Goal: Task Accomplishment & Management: Use online tool/utility

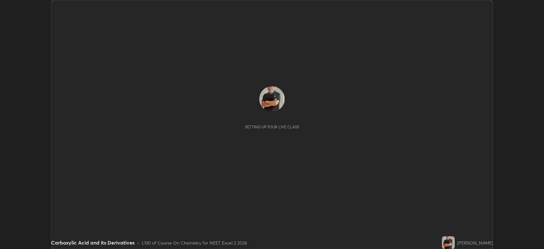
scroll to position [249, 544]
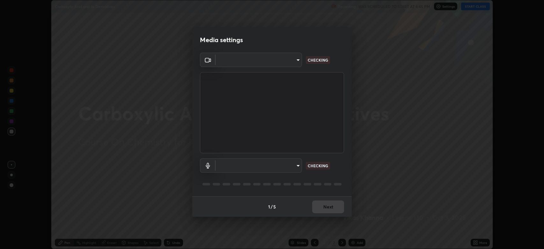
type input "794d03a334ab6cf92daa4269f68d25c817b6d7b5e31d9684855891884d0ab025"
click at [276, 163] on body "Erase all Carboxylic Acid and its Derivatives Recording WAS SCHEDULED TO START …" at bounding box center [272, 124] width 544 height 249
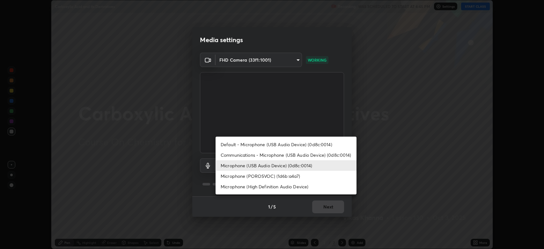
click at [279, 186] on li "Microphone (High Definition Audio Device)" at bounding box center [286, 186] width 141 height 11
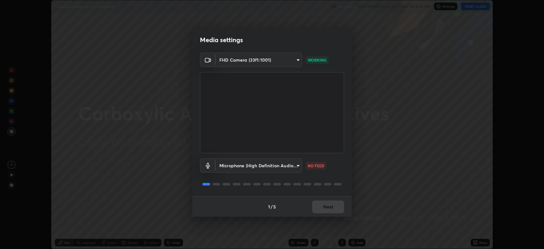
click at [268, 164] on body "Erase all Carboxylic Acid and its Derivatives Recording WAS SCHEDULED TO START …" at bounding box center [272, 124] width 544 height 249
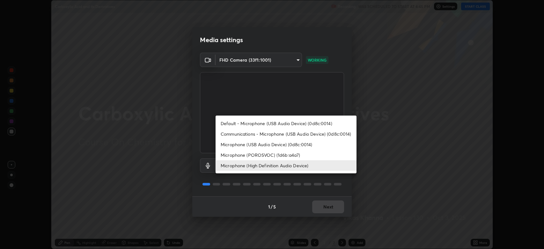
click at [273, 142] on li "Microphone (USB Audio Device) (0d8c:0014)" at bounding box center [286, 144] width 141 height 11
type input "fdb80894c4ebc7df2e002856e42fb67b53546d0361b9f9eb09d9d3152e6861d2"
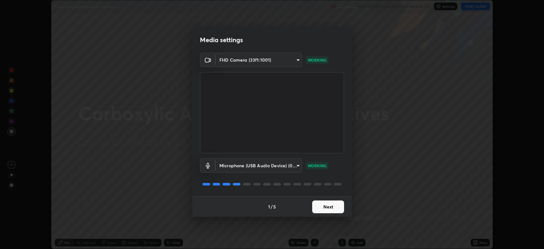
click at [329, 205] on button "Next" at bounding box center [328, 206] width 32 height 13
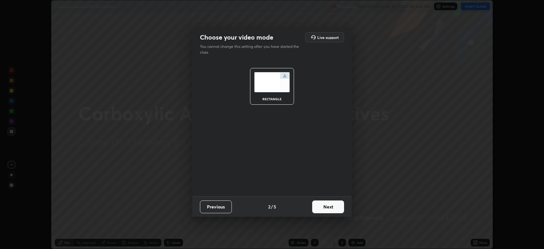
click at [332, 206] on button "Next" at bounding box center [328, 206] width 32 height 13
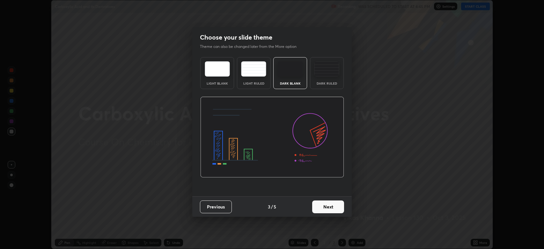
click at [337, 204] on button "Next" at bounding box center [328, 206] width 32 height 13
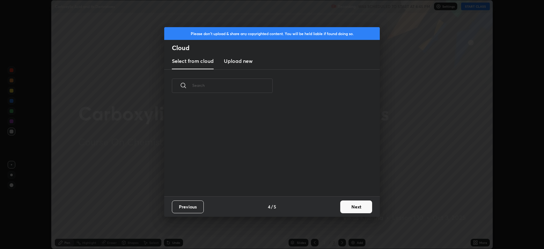
click at [354, 208] on button "Next" at bounding box center [356, 206] width 32 height 13
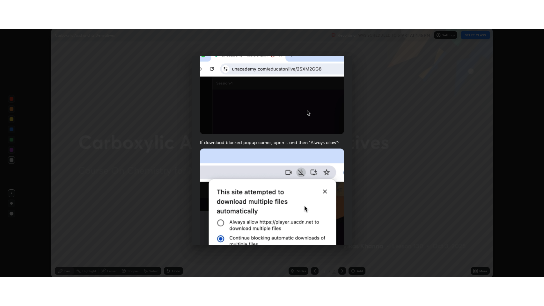
scroll to position [130, 0]
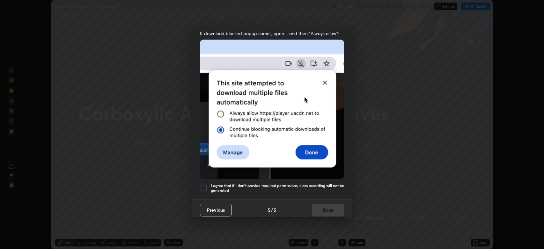
click at [202, 184] on div at bounding box center [204, 188] width 8 height 8
click at [324, 204] on button "Done" at bounding box center [328, 210] width 32 height 13
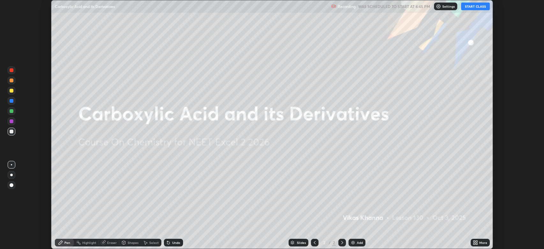
click at [473, 6] on button "START CLASS" at bounding box center [475, 7] width 29 height 8
click at [480, 242] on div "More" at bounding box center [484, 242] width 8 height 3
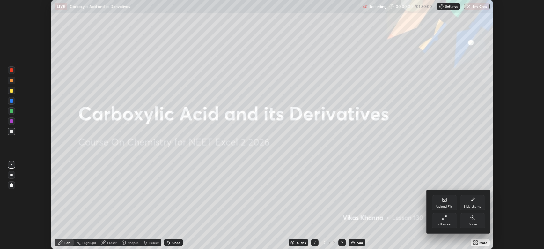
click at [447, 220] on icon at bounding box center [444, 217] width 5 height 5
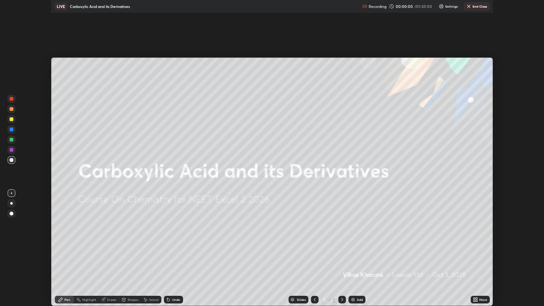
scroll to position [306, 544]
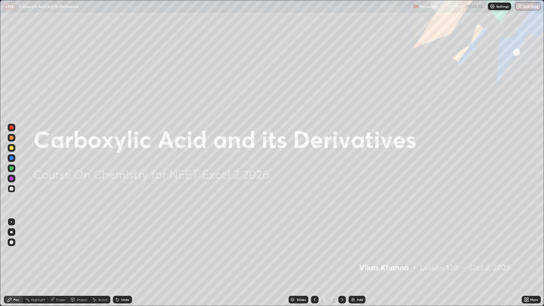
click at [80, 249] on div "Shapes" at bounding box center [82, 299] width 11 height 3
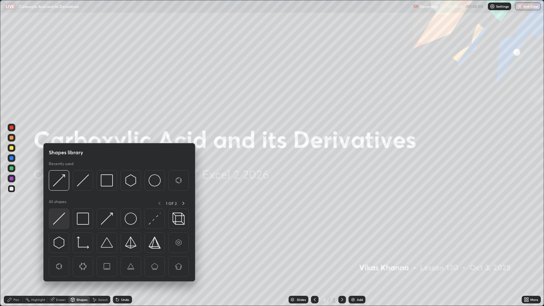
click at [60, 215] on img at bounding box center [59, 219] width 12 height 12
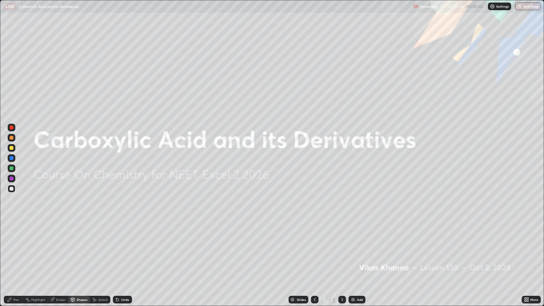
click at [12, 178] on div at bounding box center [12, 179] width 4 height 4
click at [121, 249] on div "Undo" at bounding box center [125, 299] width 8 height 3
click at [14, 249] on div "Pen" at bounding box center [16, 299] width 6 height 3
click at [11, 242] on div at bounding box center [12, 243] width 4 height 4
click at [12, 178] on div at bounding box center [12, 179] width 4 height 4
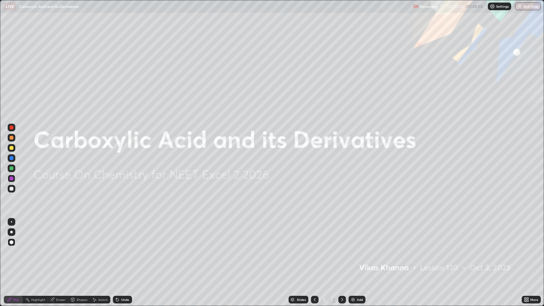
click at [78, 249] on div "Shapes" at bounding box center [82, 299] width 11 height 3
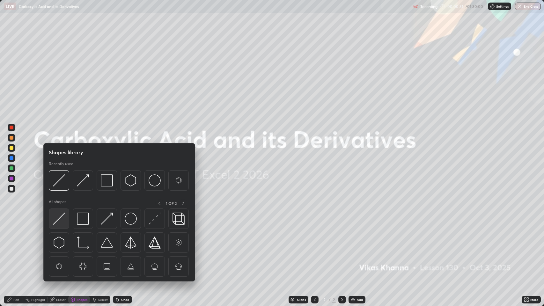
click at [64, 220] on img at bounding box center [59, 219] width 12 height 12
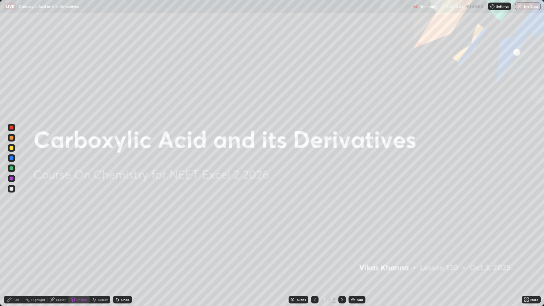
click at [16, 249] on div "Pen" at bounding box center [16, 299] width 6 height 3
click at [83, 249] on div "Shapes" at bounding box center [82, 299] width 11 height 3
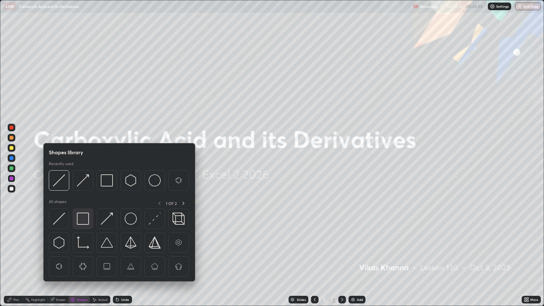
click at [81, 217] on img at bounding box center [83, 219] width 12 height 12
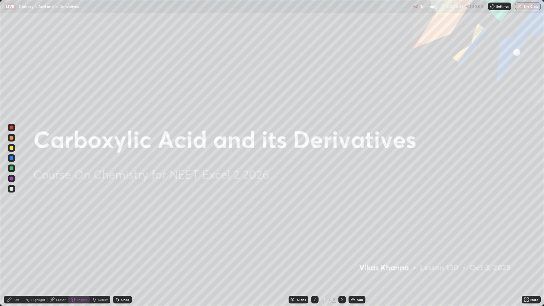
click at [13, 189] on div at bounding box center [12, 189] width 4 height 4
click at [15, 249] on div "Pen" at bounding box center [16, 299] width 6 height 3
click at [355, 249] on div "Add" at bounding box center [357, 300] width 17 height 8
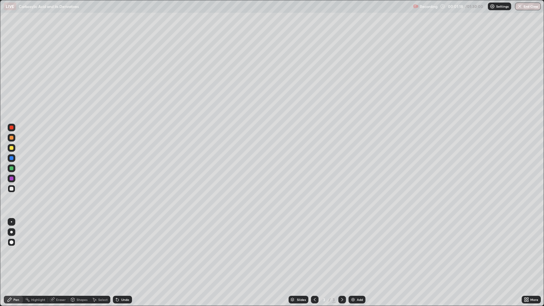
click at [80, 249] on div "Shapes" at bounding box center [82, 299] width 11 height 3
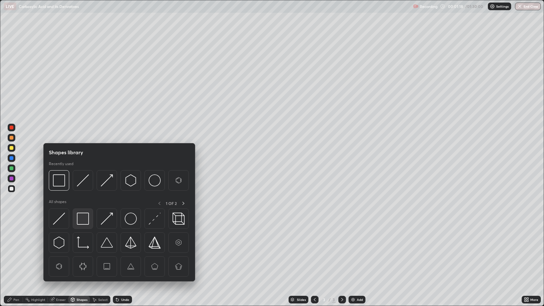
click at [83, 220] on img at bounding box center [83, 219] width 12 height 12
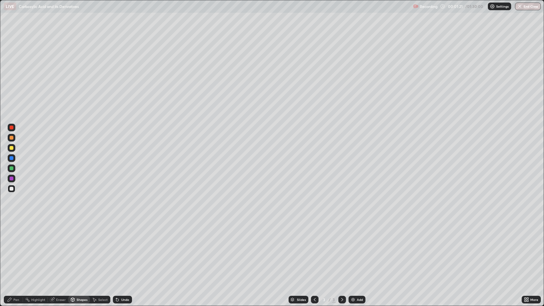
click at [10, 249] on icon at bounding box center [9, 299] width 5 height 5
click at [11, 147] on div at bounding box center [12, 148] width 4 height 4
click at [11, 158] on div at bounding box center [12, 158] width 4 height 4
click at [77, 249] on div "Shapes" at bounding box center [82, 299] width 11 height 3
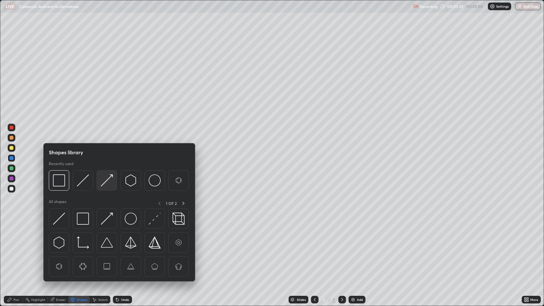
click at [106, 179] on img at bounding box center [107, 181] width 12 height 12
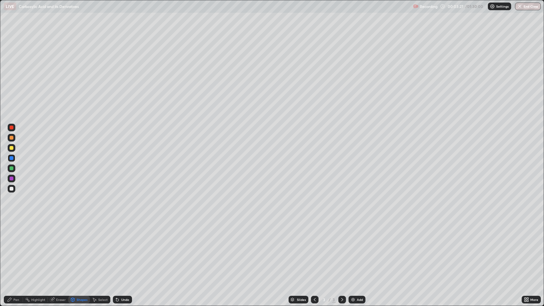
click at [11, 249] on icon at bounding box center [9, 299] width 5 height 5
click at [10, 157] on div at bounding box center [12, 158] width 4 height 4
click at [12, 137] on div at bounding box center [12, 138] width 4 height 4
click at [11, 177] on div at bounding box center [12, 179] width 4 height 4
click at [12, 168] on div at bounding box center [12, 169] width 4 height 4
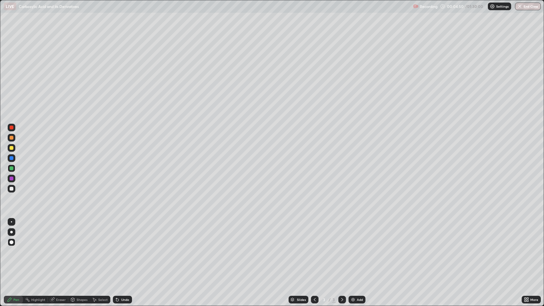
click at [11, 179] on div at bounding box center [12, 179] width 4 height 4
click at [116, 249] on icon at bounding box center [117, 300] width 3 height 3
click at [120, 249] on div "Undo" at bounding box center [122, 300] width 19 height 8
click at [118, 249] on icon at bounding box center [117, 299] width 5 height 5
click at [11, 168] on div at bounding box center [12, 169] width 4 height 4
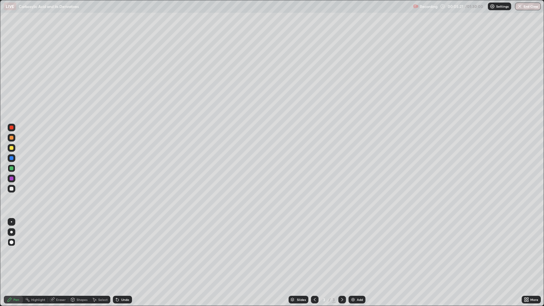
click at [11, 178] on div at bounding box center [12, 179] width 4 height 4
click at [355, 249] on img at bounding box center [353, 299] width 5 height 5
click at [81, 249] on div "Shapes" at bounding box center [82, 299] width 11 height 3
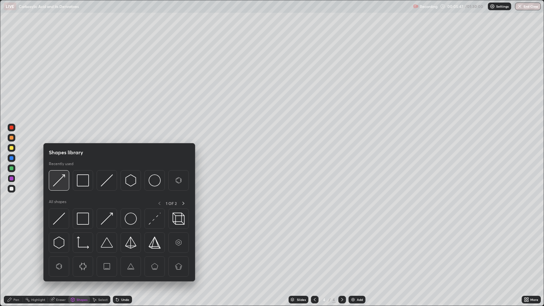
click at [59, 180] on img at bounding box center [59, 181] width 12 height 12
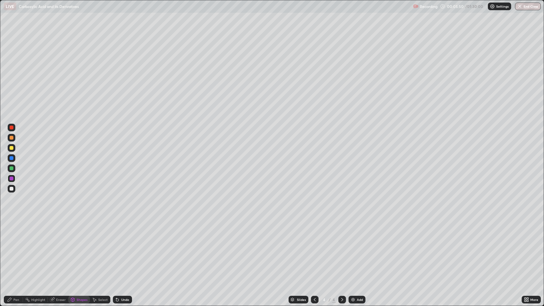
click at [122, 249] on div "Undo" at bounding box center [125, 299] width 8 height 3
click at [17, 249] on div "Pen" at bounding box center [16, 299] width 6 height 3
click at [11, 148] on div at bounding box center [12, 148] width 4 height 4
click at [13, 158] on div at bounding box center [12, 158] width 4 height 4
click at [11, 148] on div at bounding box center [12, 148] width 4 height 4
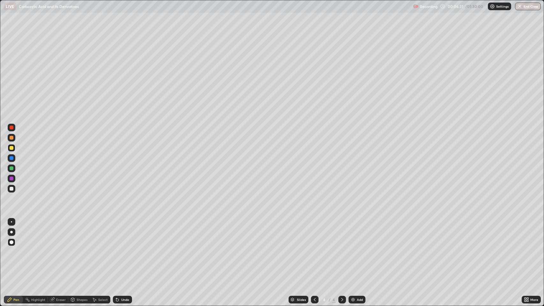
click at [11, 167] on div at bounding box center [12, 169] width 4 height 4
click at [125, 249] on div "Undo" at bounding box center [125, 299] width 8 height 3
click at [11, 158] on div at bounding box center [12, 158] width 4 height 4
click at [11, 148] on div at bounding box center [12, 148] width 4 height 4
click at [314, 249] on icon at bounding box center [315, 299] width 2 height 3
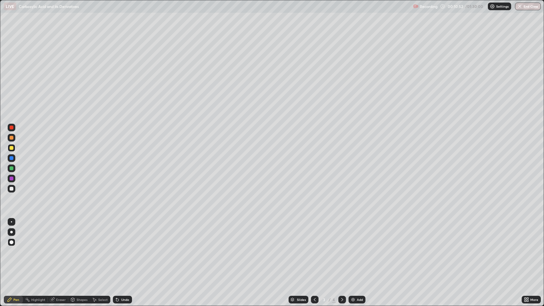
click at [342, 249] on icon at bounding box center [342, 299] width 5 height 5
click at [355, 249] on div "Add" at bounding box center [357, 300] width 17 height 8
click at [76, 249] on div "Shapes" at bounding box center [79, 300] width 22 height 8
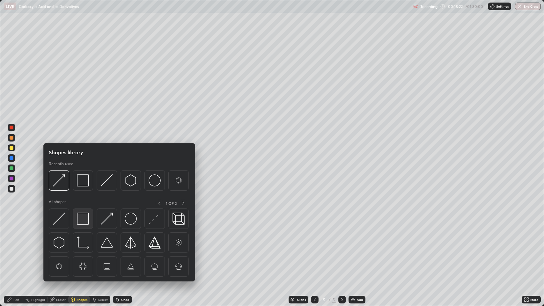
click at [82, 218] on img at bounding box center [83, 219] width 12 height 12
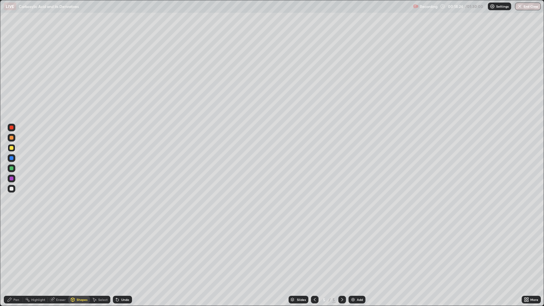
click at [15, 249] on div "Pen" at bounding box center [16, 299] width 6 height 3
click at [11, 138] on div at bounding box center [12, 138] width 4 height 4
click at [80, 249] on div "Shapes" at bounding box center [82, 299] width 11 height 3
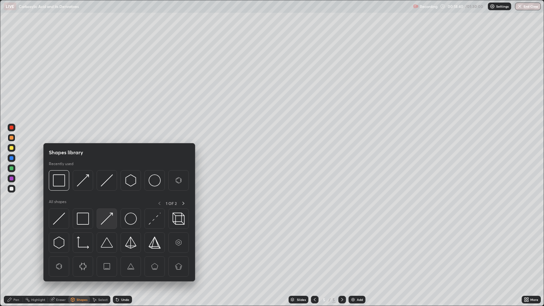
click at [106, 221] on img at bounding box center [107, 219] width 12 height 12
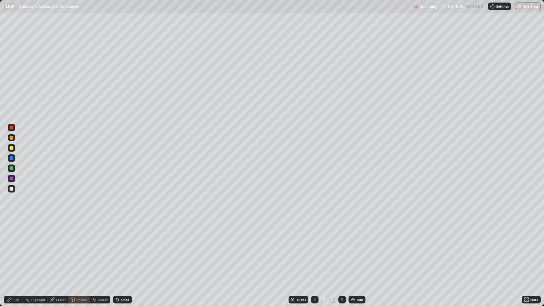
click at [16, 249] on div "Pen" at bounding box center [16, 299] width 6 height 3
click at [11, 148] on div at bounding box center [12, 148] width 4 height 4
click at [357, 249] on div "Add" at bounding box center [360, 299] width 6 height 3
click at [11, 138] on div at bounding box center [12, 138] width 4 height 4
click at [81, 249] on div "Shapes" at bounding box center [82, 299] width 11 height 3
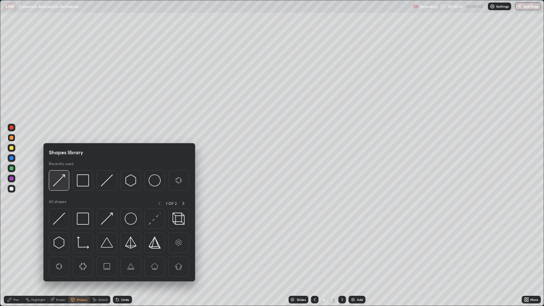
click at [64, 178] on img at bounding box center [59, 181] width 12 height 12
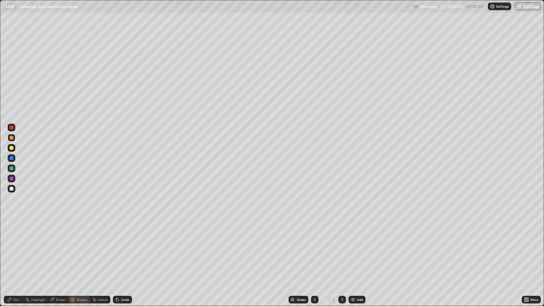
click at [11, 249] on icon at bounding box center [9, 299] width 5 height 5
click at [121, 249] on div "Undo" at bounding box center [125, 299] width 8 height 3
click at [79, 249] on div "Shapes" at bounding box center [82, 299] width 11 height 3
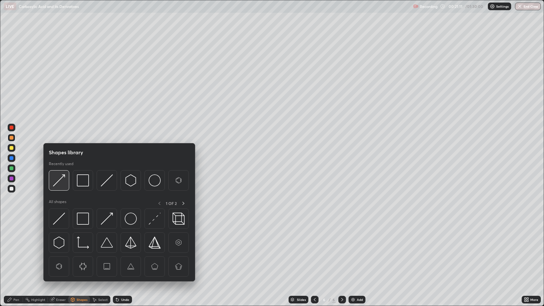
click at [63, 181] on img at bounding box center [59, 181] width 12 height 12
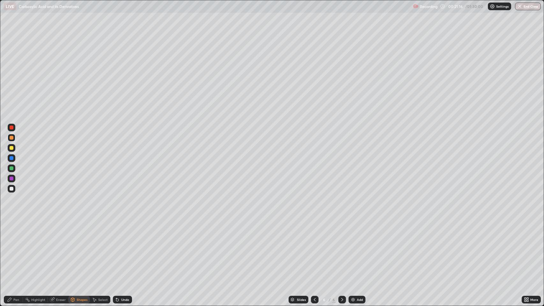
click at [13, 249] on div "Pen" at bounding box center [16, 299] width 6 height 3
click at [79, 249] on div "Shapes" at bounding box center [82, 299] width 11 height 3
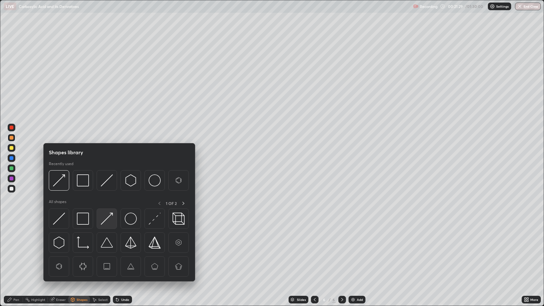
click at [105, 218] on img at bounding box center [107, 219] width 12 height 12
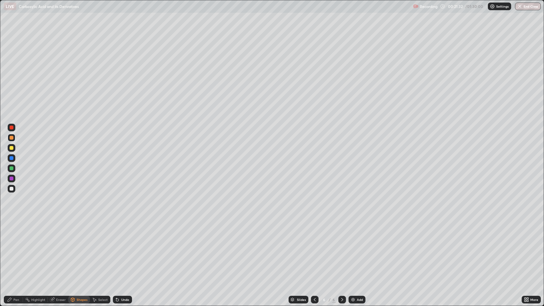
click at [19, 249] on div "Pen" at bounding box center [16, 299] width 6 height 3
click at [79, 249] on div "Shapes" at bounding box center [82, 299] width 11 height 3
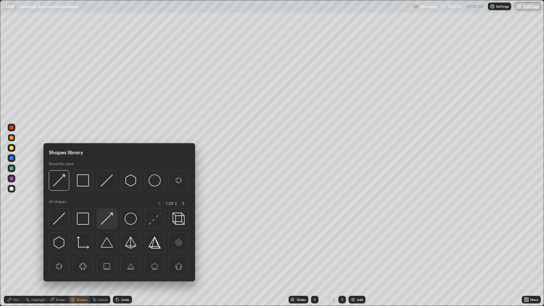
click at [104, 218] on img at bounding box center [107, 219] width 12 height 12
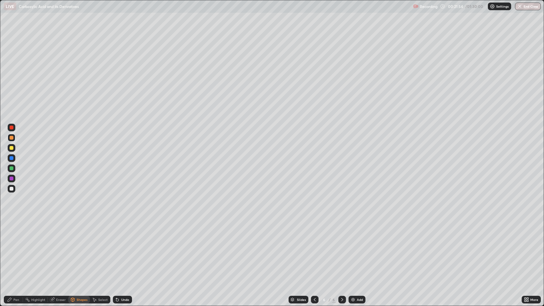
click at [81, 249] on div "Shapes" at bounding box center [82, 299] width 11 height 3
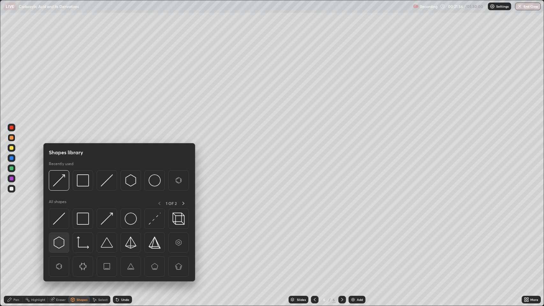
click at [61, 241] on img at bounding box center [59, 243] width 12 height 12
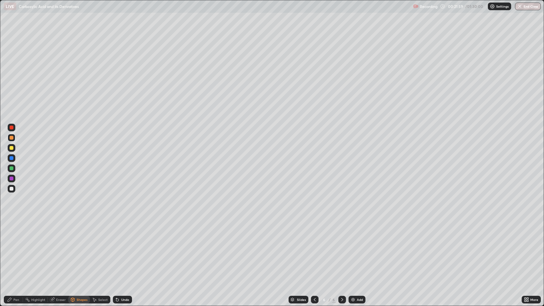
click at [18, 249] on div "Pen" at bounding box center [16, 299] width 6 height 3
click at [12, 127] on div at bounding box center [12, 128] width 4 height 4
click at [62, 249] on div "Eraser" at bounding box center [61, 299] width 10 height 3
click at [14, 249] on div "Pen" at bounding box center [16, 299] width 6 height 3
click at [359, 249] on div "Add" at bounding box center [360, 299] width 6 height 3
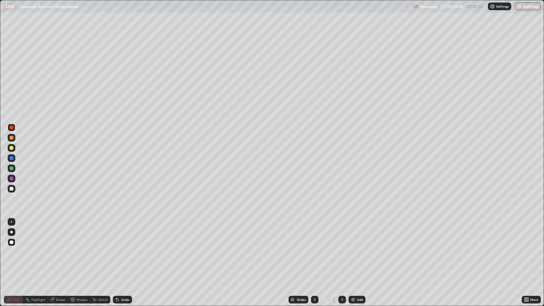
click at [14, 249] on div "Pen" at bounding box center [16, 299] width 6 height 3
click at [11, 148] on div at bounding box center [12, 148] width 4 height 4
click at [81, 249] on div "Shapes" at bounding box center [82, 299] width 11 height 3
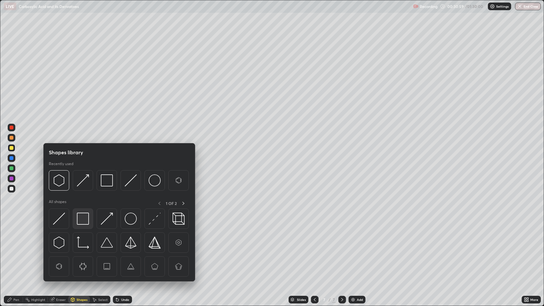
click at [84, 217] on img at bounding box center [83, 219] width 12 height 12
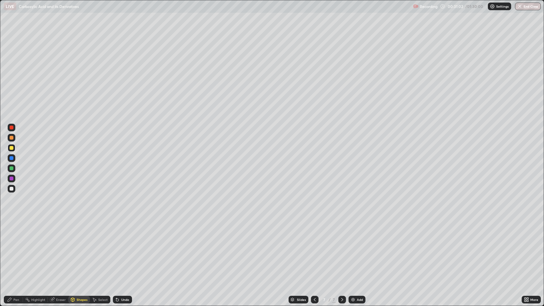
click at [10, 249] on icon at bounding box center [10, 300] width 4 height 4
click at [11, 138] on div at bounding box center [12, 138] width 4 height 4
click at [79, 249] on div "Shapes" at bounding box center [79, 300] width 22 height 8
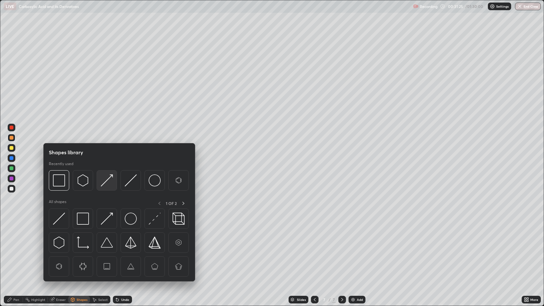
click at [109, 179] on img at bounding box center [107, 181] width 12 height 12
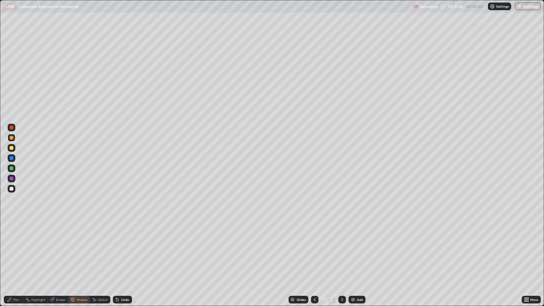
click at [11, 249] on icon at bounding box center [9, 299] width 5 height 5
click at [83, 249] on div "Shapes" at bounding box center [82, 299] width 11 height 3
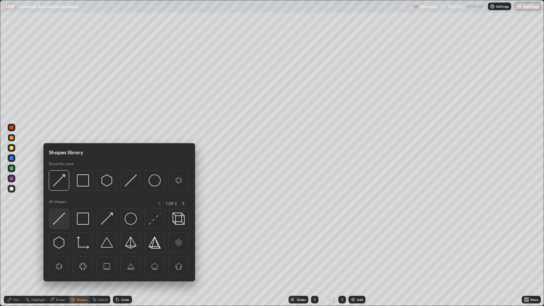
click at [62, 220] on img at bounding box center [59, 219] width 12 height 12
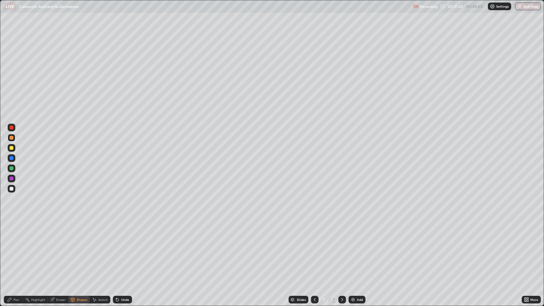
click at [12, 169] on div at bounding box center [12, 169] width 4 height 4
click at [13, 249] on div "Pen" at bounding box center [13, 300] width 19 height 8
click at [82, 249] on div "Shapes" at bounding box center [82, 299] width 11 height 3
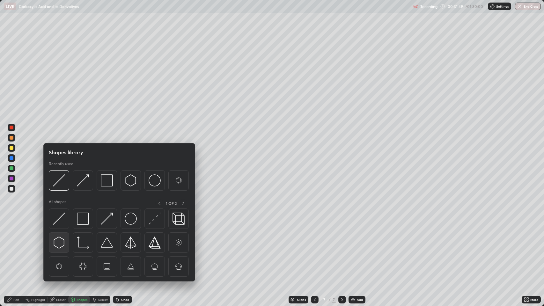
click at [59, 242] on img at bounding box center [59, 243] width 12 height 12
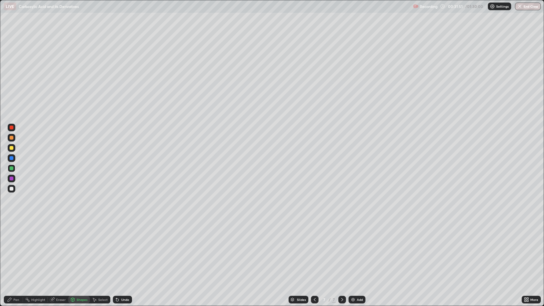
click at [9, 249] on icon at bounding box center [10, 300] width 4 height 4
click at [122, 249] on div "Undo" at bounding box center [122, 300] width 19 height 8
click at [76, 249] on div "Shapes" at bounding box center [79, 300] width 22 height 8
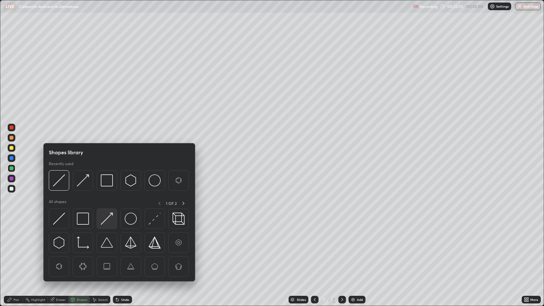
click at [106, 219] on img at bounding box center [107, 219] width 12 height 12
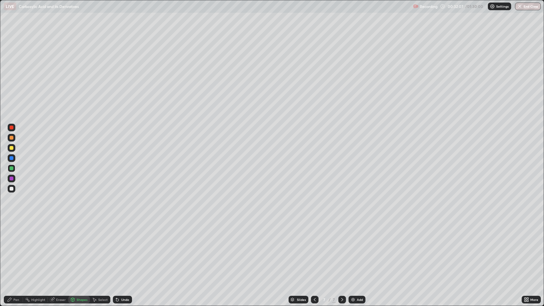
click at [16, 249] on div "Pen" at bounding box center [16, 299] width 6 height 3
click at [11, 148] on div at bounding box center [12, 148] width 4 height 4
click at [79, 249] on div "Shapes" at bounding box center [82, 299] width 11 height 3
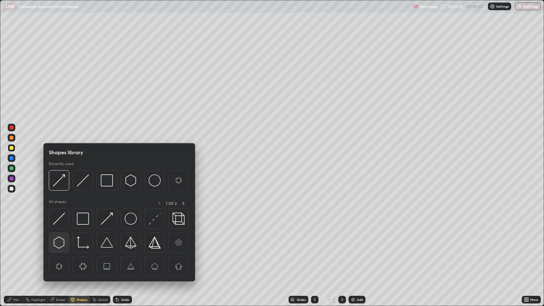
click at [57, 241] on img at bounding box center [59, 243] width 12 height 12
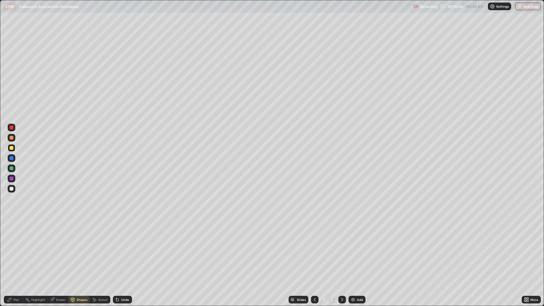
click at [19, 249] on div "Pen" at bounding box center [16, 299] width 6 height 3
click at [355, 249] on img at bounding box center [353, 299] width 5 height 5
click at [78, 249] on div "Shapes" at bounding box center [82, 299] width 11 height 3
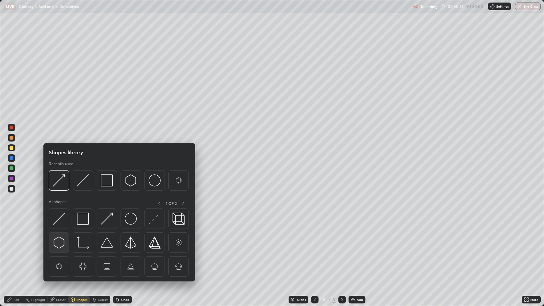
click at [60, 241] on img at bounding box center [59, 243] width 12 height 12
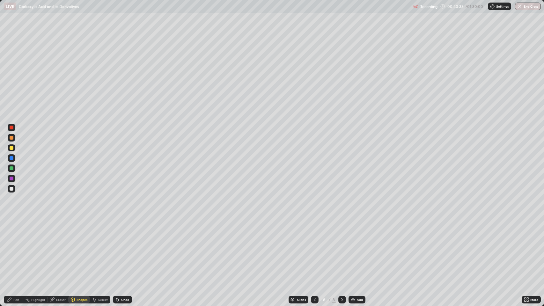
click at [15, 249] on div "Pen" at bounding box center [16, 299] width 6 height 3
click at [78, 249] on div "Shapes" at bounding box center [82, 299] width 11 height 3
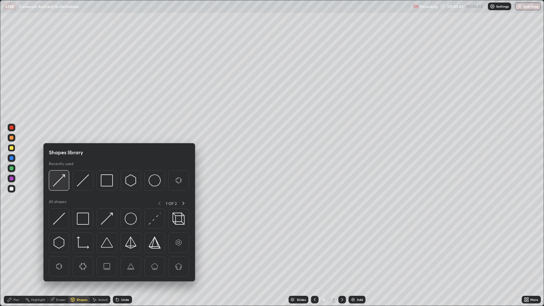
click at [63, 179] on img at bounding box center [59, 181] width 12 height 12
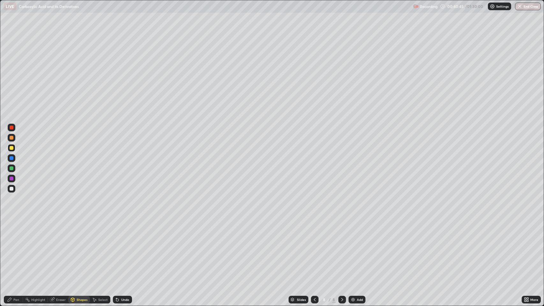
click at [11, 157] on div at bounding box center [12, 158] width 4 height 4
click at [124, 249] on div "Undo" at bounding box center [122, 300] width 19 height 8
click at [17, 249] on div "Pen" at bounding box center [16, 299] width 6 height 3
click at [76, 249] on div "Shapes" at bounding box center [79, 300] width 22 height 8
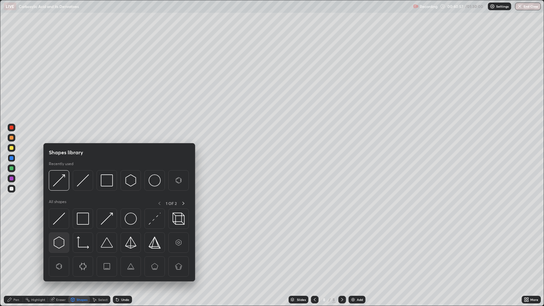
click at [59, 243] on img at bounding box center [59, 243] width 12 height 12
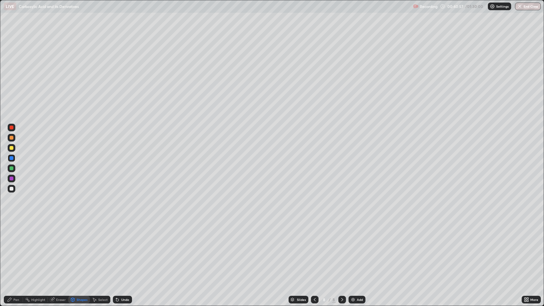
click at [13, 150] on div at bounding box center [12, 148] width 8 height 8
click at [12, 249] on div "Pen" at bounding box center [13, 300] width 19 height 8
click at [20, 249] on div "Pen" at bounding box center [13, 300] width 19 height 8
click at [13, 158] on div at bounding box center [12, 158] width 4 height 4
click at [11, 168] on div at bounding box center [12, 169] width 4 height 4
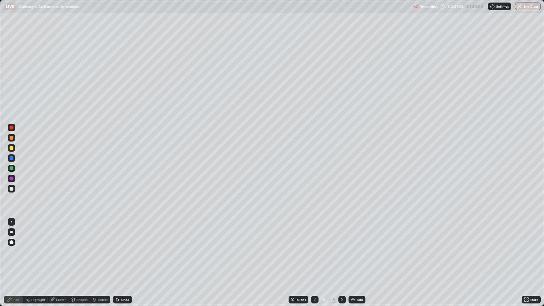
click at [77, 249] on div "Shapes" at bounding box center [82, 299] width 11 height 3
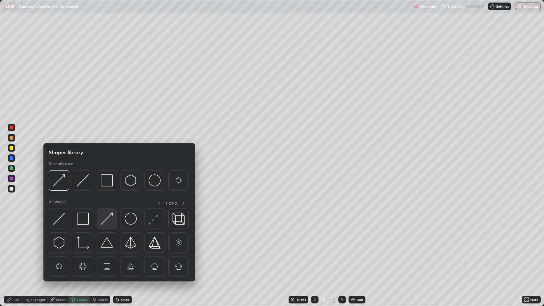
click at [107, 220] on img at bounding box center [107, 219] width 12 height 12
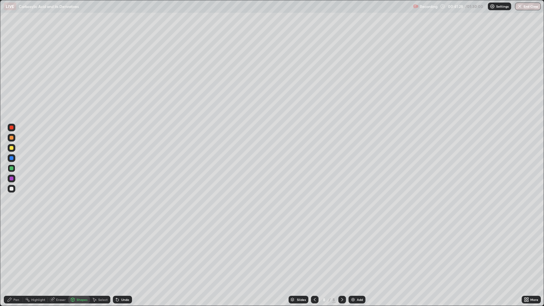
click at [77, 249] on div "Shapes" at bounding box center [82, 299] width 11 height 3
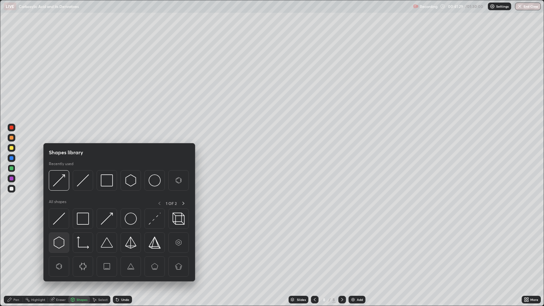
click at [60, 240] on img at bounding box center [59, 243] width 12 height 12
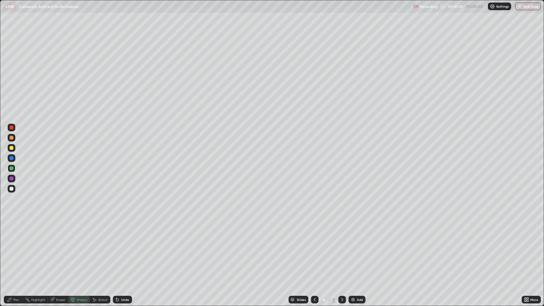
click at [12, 146] on div at bounding box center [12, 148] width 4 height 4
click at [14, 249] on div "Pen" at bounding box center [13, 300] width 19 height 8
click at [11, 180] on div at bounding box center [12, 179] width 4 height 4
click at [81, 249] on div "Shapes" at bounding box center [82, 299] width 11 height 3
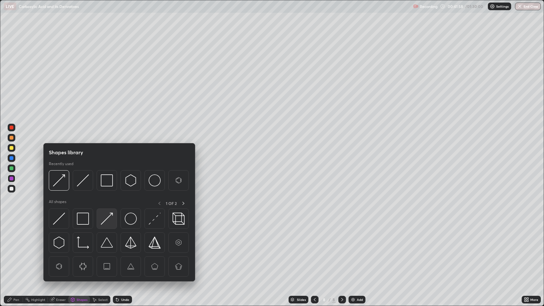
click at [106, 218] on img at bounding box center [107, 219] width 12 height 12
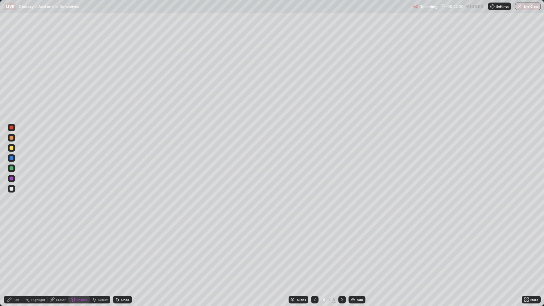
click at [19, 249] on div "Pen" at bounding box center [16, 299] width 6 height 3
click at [11, 148] on div at bounding box center [12, 148] width 4 height 4
click at [124, 249] on div "Undo" at bounding box center [125, 299] width 8 height 3
click at [78, 249] on div "Shapes" at bounding box center [79, 300] width 22 height 8
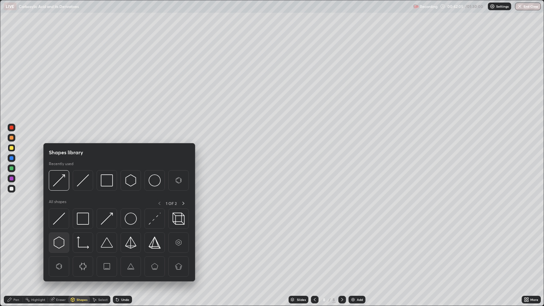
click at [60, 241] on img at bounding box center [59, 243] width 12 height 12
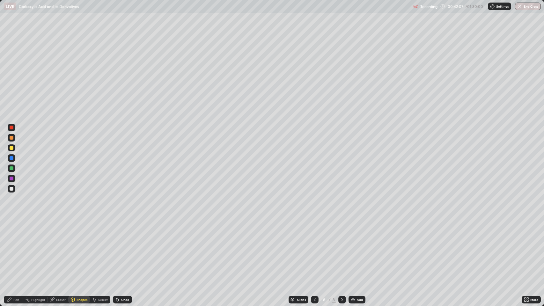
click at [8, 249] on icon at bounding box center [10, 300] width 4 height 4
click at [12, 159] on div at bounding box center [12, 158] width 4 height 4
click at [80, 249] on div "Shapes" at bounding box center [82, 299] width 11 height 3
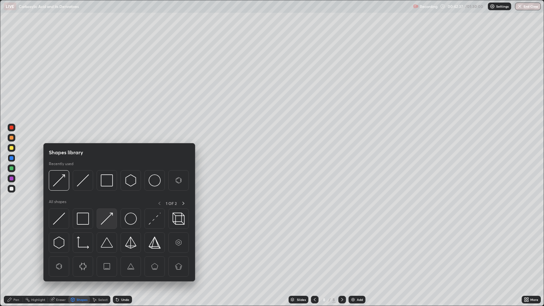
click at [110, 218] on img at bounding box center [107, 219] width 12 height 12
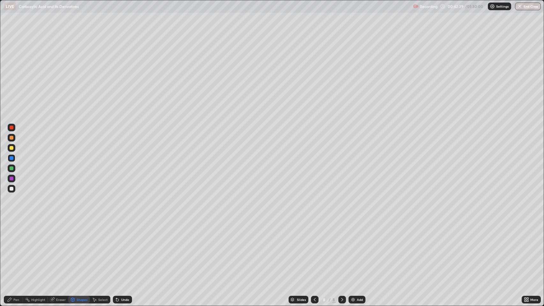
click at [82, 249] on div "Shapes" at bounding box center [82, 299] width 11 height 3
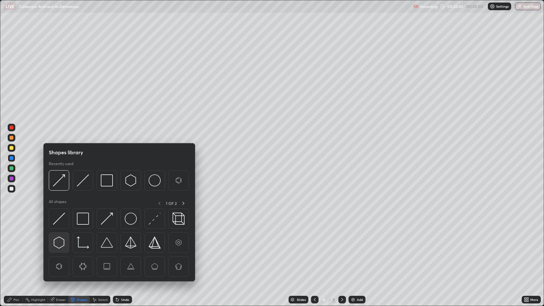
click at [59, 241] on img at bounding box center [59, 243] width 12 height 12
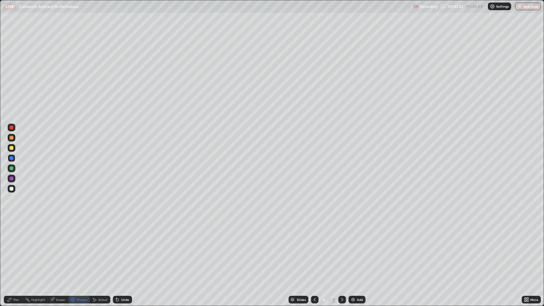
click at [14, 249] on div "Pen" at bounding box center [16, 299] width 6 height 3
click at [12, 167] on div at bounding box center [12, 169] width 4 height 4
click at [355, 249] on div "Add" at bounding box center [357, 300] width 17 height 8
click at [80, 249] on div "Shapes" at bounding box center [82, 299] width 11 height 3
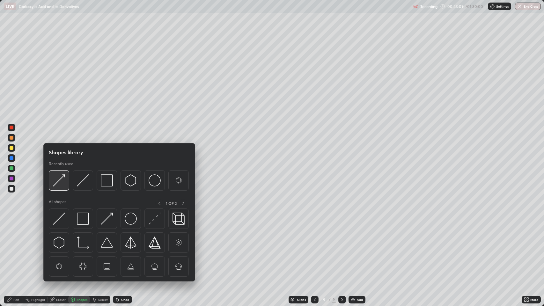
click at [62, 179] on img at bounding box center [59, 181] width 12 height 12
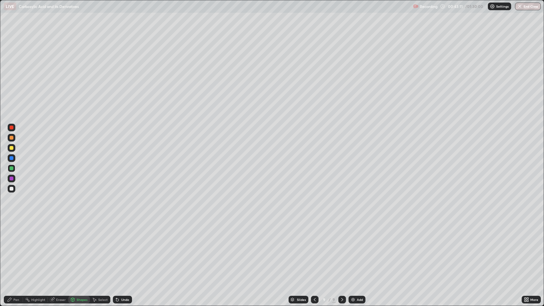
click at [81, 249] on div "Shapes" at bounding box center [82, 299] width 11 height 3
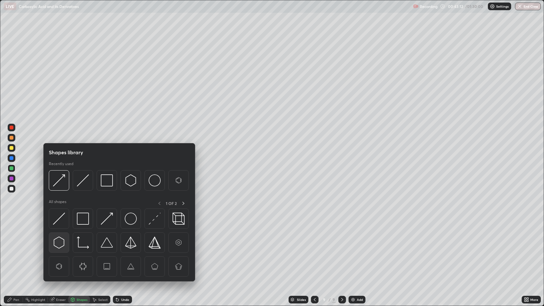
click at [59, 242] on img at bounding box center [59, 243] width 12 height 12
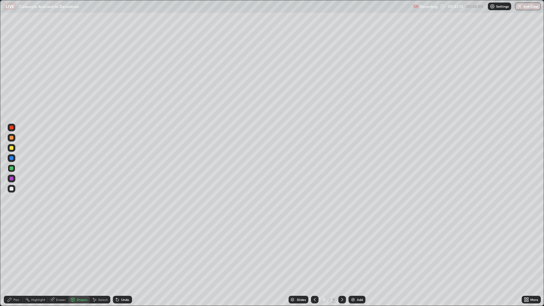
click at [13, 146] on div at bounding box center [12, 148] width 8 height 8
click at [9, 249] on icon at bounding box center [9, 299] width 5 height 5
click at [11, 157] on div at bounding box center [12, 158] width 4 height 4
click at [81, 249] on div "Shapes" at bounding box center [82, 299] width 11 height 3
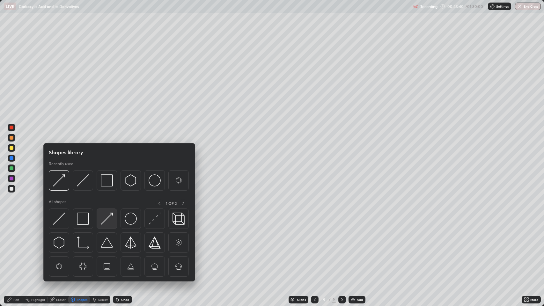
click at [108, 218] on img at bounding box center [107, 219] width 12 height 12
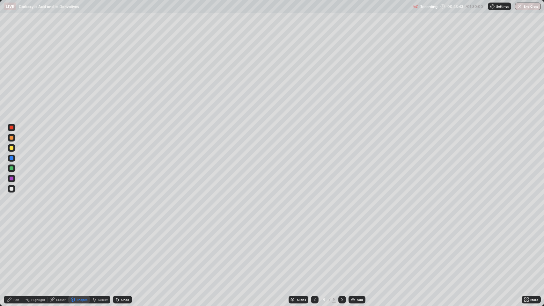
click at [12, 146] on div at bounding box center [12, 148] width 4 height 4
click at [79, 249] on div "Shapes" at bounding box center [82, 299] width 11 height 3
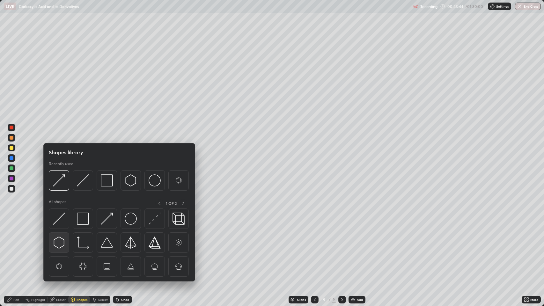
click at [55, 241] on img at bounding box center [59, 243] width 12 height 12
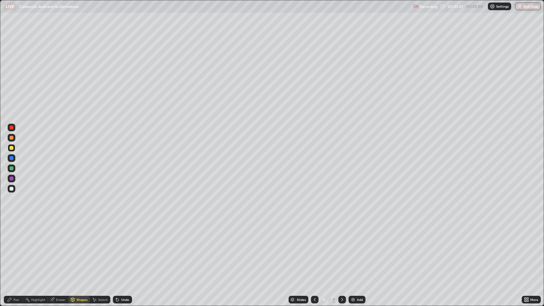
click at [12, 249] on div "Pen" at bounding box center [13, 300] width 19 height 8
click at [123, 249] on div "Undo" at bounding box center [125, 299] width 8 height 3
click at [126, 249] on div "Undo" at bounding box center [125, 299] width 8 height 3
click at [129, 249] on div "Undo" at bounding box center [122, 300] width 19 height 8
click at [117, 249] on icon at bounding box center [117, 300] width 3 height 3
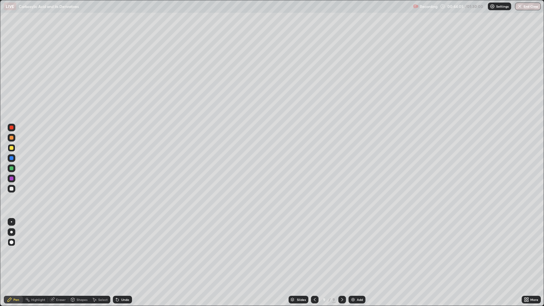
click at [123, 249] on div "Undo" at bounding box center [122, 300] width 19 height 8
click at [126, 249] on div "Undo" at bounding box center [121, 300] width 22 height 13
click at [12, 157] on div at bounding box center [12, 158] width 4 height 4
click at [81, 249] on div "Shapes" at bounding box center [82, 299] width 11 height 3
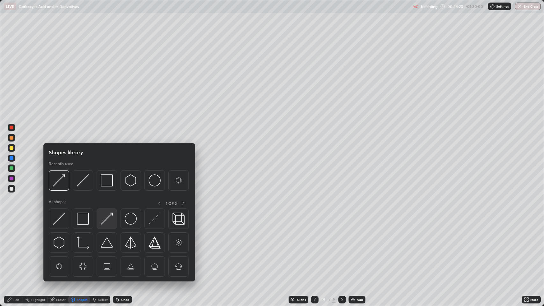
click at [109, 218] on img at bounding box center [107, 219] width 12 height 12
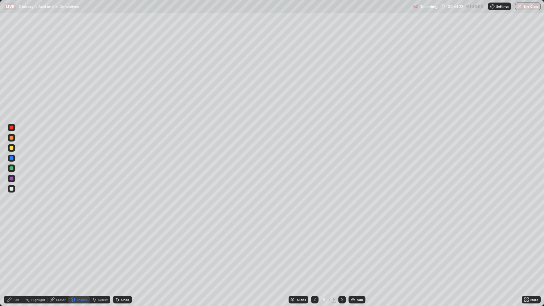
click at [78, 249] on div "Shapes" at bounding box center [82, 299] width 11 height 3
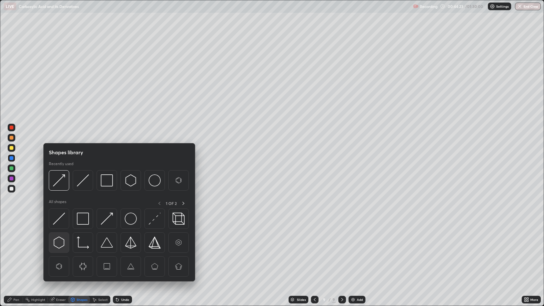
click at [63, 241] on img at bounding box center [59, 243] width 12 height 12
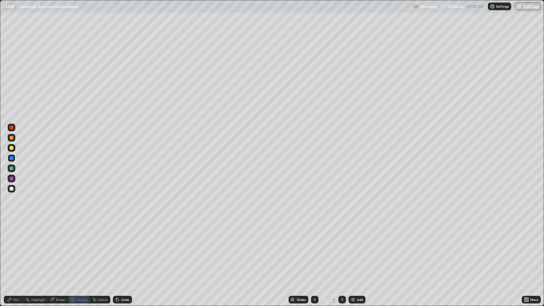
click at [11, 148] on div at bounding box center [12, 148] width 4 height 4
click at [15, 249] on div "Pen" at bounding box center [16, 299] width 6 height 3
click at [12, 177] on div at bounding box center [12, 179] width 4 height 4
click at [80, 249] on div "Shapes" at bounding box center [82, 299] width 11 height 3
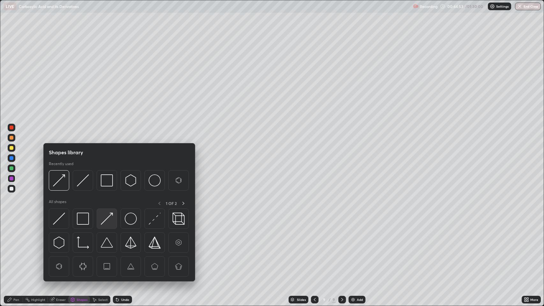
click at [102, 220] on img at bounding box center [107, 219] width 12 height 12
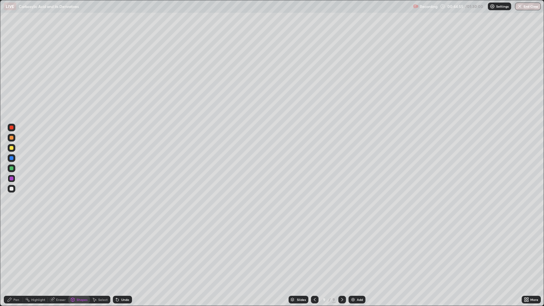
click at [10, 249] on icon at bounding box center [9, 299] width 5 height 5
click at [79, 249] on div "Shapes" at bounding box center [82, 299] width 11 height 3
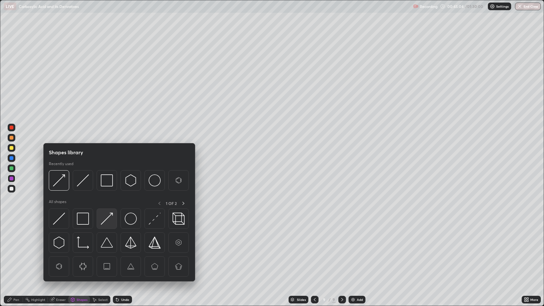
click at [108, 219] on img at bounding box center [107, 219] width 12 height 12
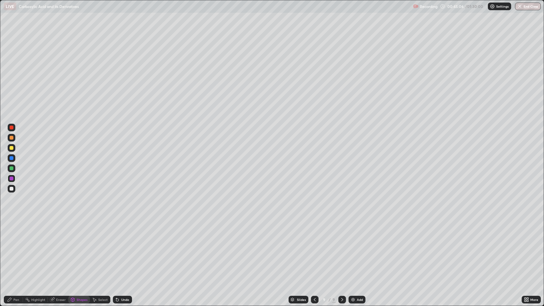
click at [15, 249] on div "Pen" at bounding box center [16, 299] width 6 height 3
click at [81, 249] on div "Shapes" at bounding box center [82, 299] width 11 height 3
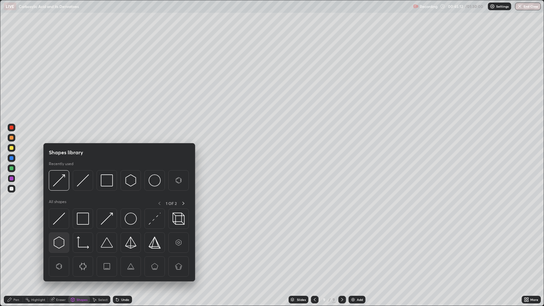
click at [58, 241] on img at bounding box center [59, 243] width 12 height 12
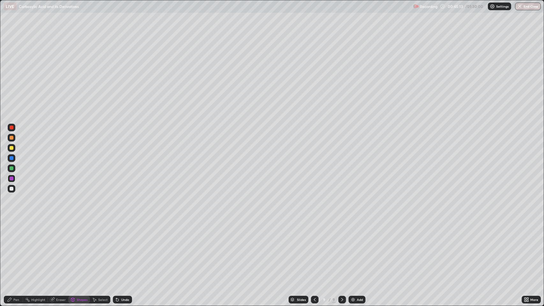
click at [13, 147] on div at bounding box center [12, 148] width 4 height 4
click at [14, 249] on div "Pen" at bounding box center [16, 299] width 6 height 3
click at [73, 249] on div "Shapes" at bounding box center [79, 300] width 22 height 13
click at [127, 249] on div "Undo" at bounding box center [125, 299] width 8 height 3
click at [124, 249] on div "Undo" at bounding box center [125, 299] width 8 height 3
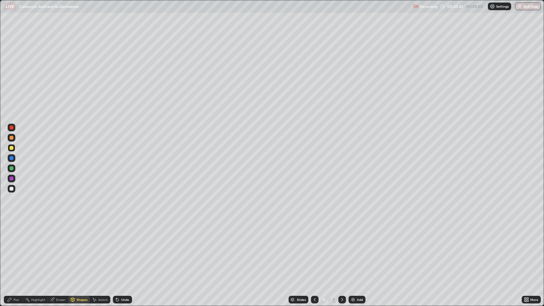
click at [125, 249] on div "Undo" at bounding box center [125, 299] width 8 height 3
click at [14, 249] on div "Pen" at bounding box center [16, 299] width 6 height 3
click at [314, 249] on icon at bounding box center [315, 299] width 2 height 3
click at [341, 249] on div at bounding box center [343, 300] width 8 height 8
click at [359, 249] on div "Add" at bounding box center [360, 299] width 6 height 3
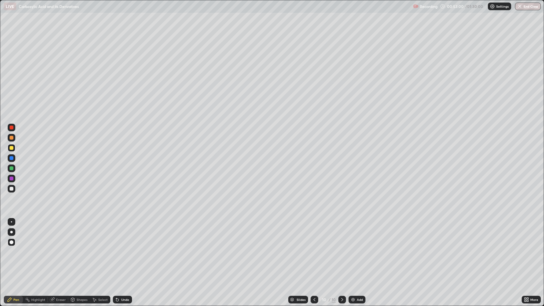
click at [81, 249] on div "Shapes" at bounding box center [82, 299] width 11 height 3
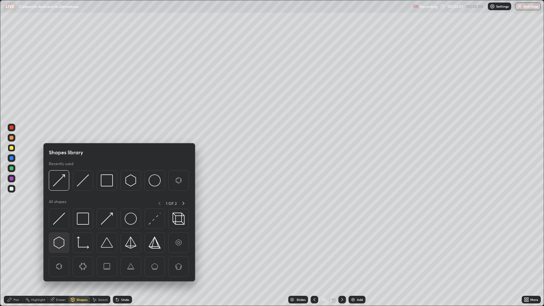
click at [60, 239] on img at bounding box center [59, 243] width 12 height 12
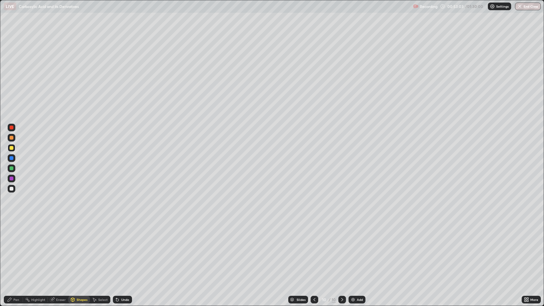
click at [13, 249] on div "Pen" at bounding box center [16, 299] width 6 height 3
click at [123, 249] on div "Undo" at bounding box center [125, 299] width 8 height 3
click at [124, 249] on div "Undo" at bounding box center [125, 299] width 8 height 3
click at [126, 249] on div "Undo" at bounding box center [125, 299] width 8 height 3
click at [128, 249] on div "Undo" at bounding box center [125, 299] width 8 height 3
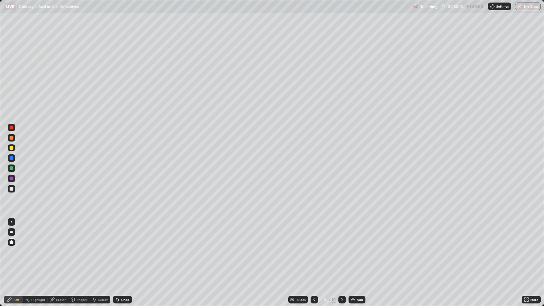
click at [129, 249] on div "Undo" at bounding box center [122, 300] width 19 height 8
click at [130, 249] on div "Undo" at bounding box center [122, 300] width 19 height 8
click at [79, 249] on div "Shapes" at bounding box center [79, 300] width 22 height 8
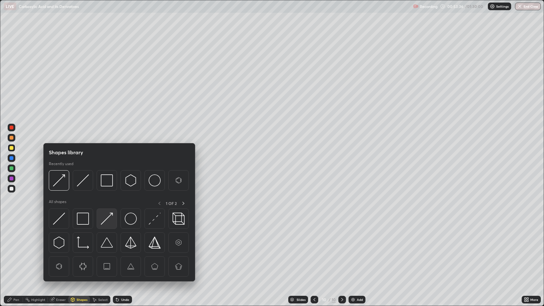
click at [103, 220] on img at bounding box center [107, 219] width 12 height 12
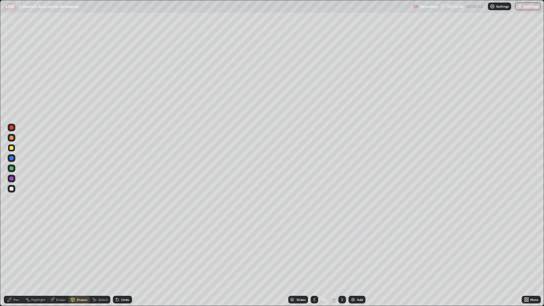
click at [15, 249] on div "Pen" at bounding box center [16, 299] width 6 height 3
click at [359, 249] on div "Add" at bounding box center [357, 300] width 17 height 8
click at [12, 128] on div at bounding box center [12, 128] width 4 height 4
click at [314, 249] on icon at bounding box center [314, 299] width 5 height 5
click at [355, 249] on div "Add" at bounding box center [357, 300] width 17 height 8
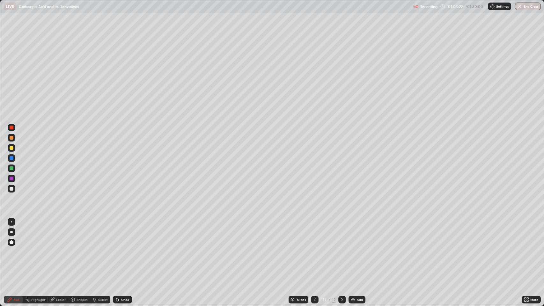
click at [11, 138] on div at bounding box center [12, 138] width 4 height 4
click at [79, 249] on div "Shapes" at bounding box center [82, 299] width 11 height 3
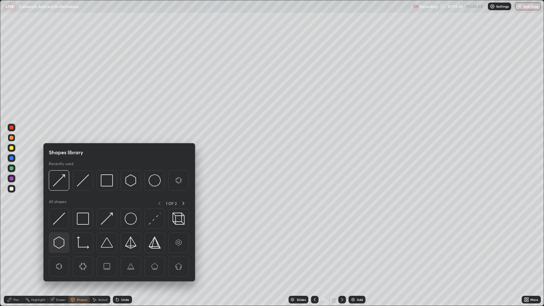
click at [60, 240] on img at bounding box center [59, 243] width 12 height 12
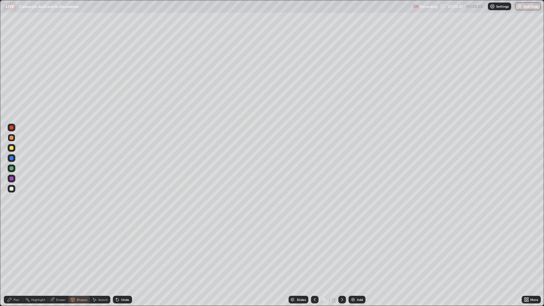
click at [12, 249] on div "Pen" at bounding box center [13, 300] width 19 height 8
click at [83, 249] on div "Shapes" at bounding box center [82, 299] width 11 height 3
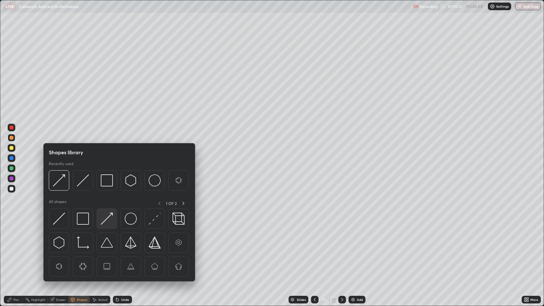
click at [104, 221] on img at bounding box center [107, 219] width 12 height 12
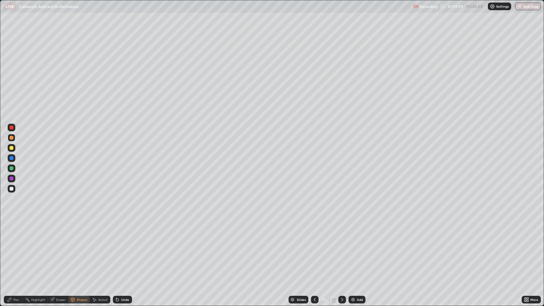
click at [16, 249] on div "Pen" at bounding box center [16, 299] width 6 height 3
click at [82, 249] on div "Shapes" at bounding box center [82, 299] width 11 height 3
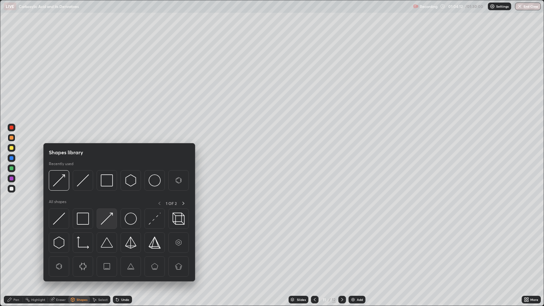
click at [107, 220] on img at bounding box center [107, 219] width 12 height 12
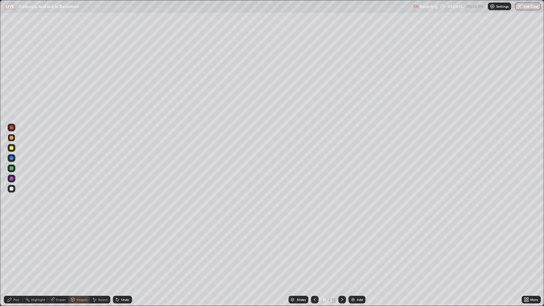
click at [17, 249] on div "Pen" at bounding box center [16, 299] width 6 height 3
click at [117, 249] on icon at bounding box center [117, 300] width 3 height 3
click at [123, 249] on div "Undo" at bounding box center [122, 300] width 19 height 8
click at [121, 249] on div "Undo" at bounding box center [125, 299] width 8 height 3
click at [80, 249] on div "Shapes" at bounding box center [82, 299] width 11 height 3
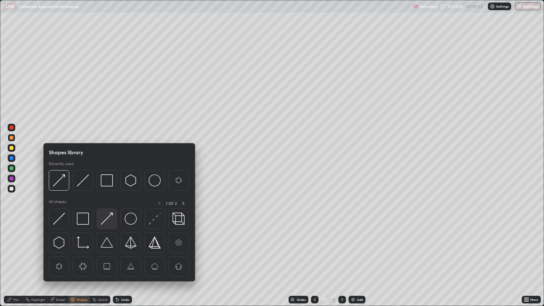
click at [106, 220] on img at bounding box center [107, 219] width 12 height 12
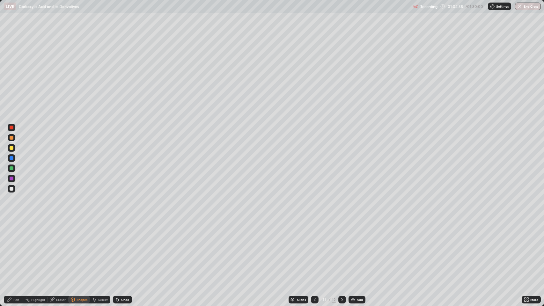
click at [16, 249] on div "Pen" at bounding box center [16, 299] width 6 height 3
click at [78, 249] on div "Shapes" at bounding box center [79, 300] width 22 height 8
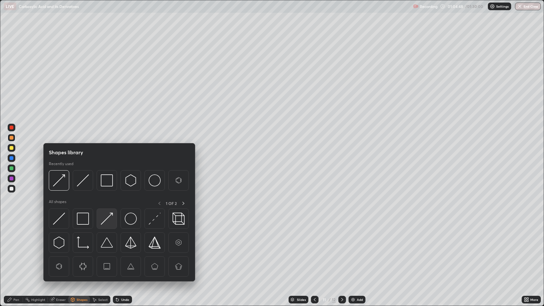
click at [109, 218] on img at bounding box center [107, 219] width 12 height 12
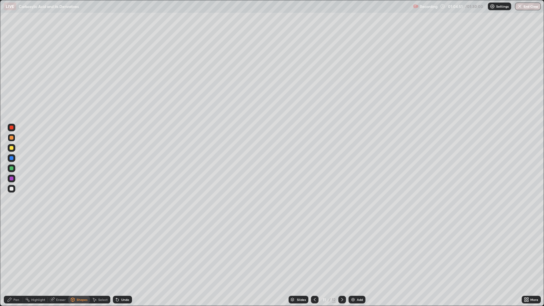
click at [12, 249] on div "Pen" at bounding box center [13, 300] width 19 height 8
click at [123, 249] on div "Undo" at bounding box center [125, 299] width 8 height 3
click at [125, 249] on div "Undo" at bounding box center [125, 299] width 8 height 3
click at [124, 249] on div "Undo" at bounding box center [125, 299] width 8 height 3
click at [11, 233] on div at bounding box center [11, 232] width 3 height 3
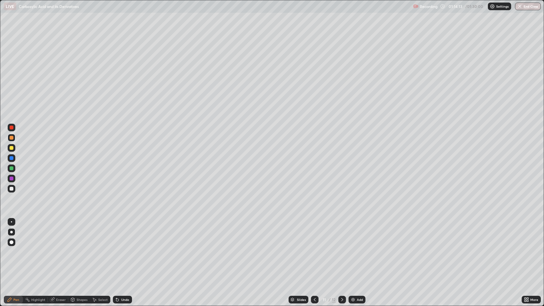
click at [11, 190] on div at bounding box center [12, 189] width 4 height 4
click at [356, 249] on div "Add" at bounding box center [357, 300] width 17 height 8
click at [314, 249] on icon at bounding box center [314, 299] width 5 height 5
click at [342, 249] on icon at bounding box center [342, 299] width 5 height 5
click at [123, 249] on div "Undo" at bounding box center [125, 299] width 8 height 3
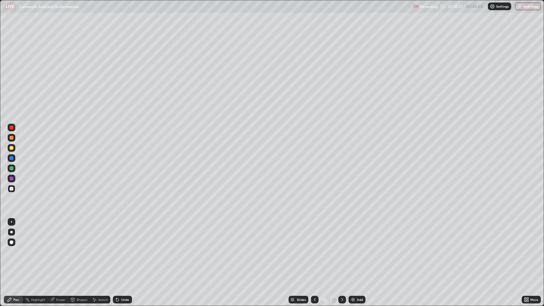
click at [11, 179] on div at bounding box center [12, 179] width 4 height 4
click at [11, 148] on div at bounding box center [12, 148] width 4 height 4
click at [13, 179] on div at bounding box center [12, 179] width 8 height 8
click at [12, 187] on div at bounding box center [12, 189] width 4 height 4
click at [315, 249] on icon at bounding box center [314, 299] width 5 height 5
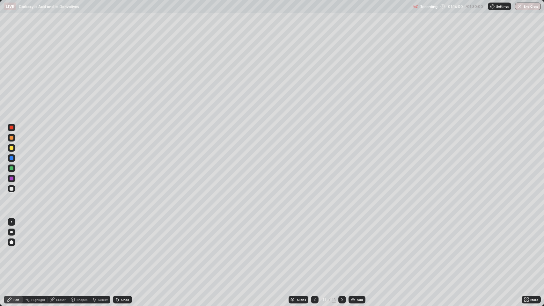
click at [342, 249] on icon at bounding box center [342, 299] width 5 height 5
click at [123, 249] on div "Undo" at bounding box center [122, 300] width 19 height 8
click at [316, 249] on icon at bounding box center [314, 299] width 5 height 5
click at [341, 249] on icon at bounding box center [342, 299] width 2 height 3
click at [359, 249] on div "Add" at bounding box center [360, 299] width 6 height 3
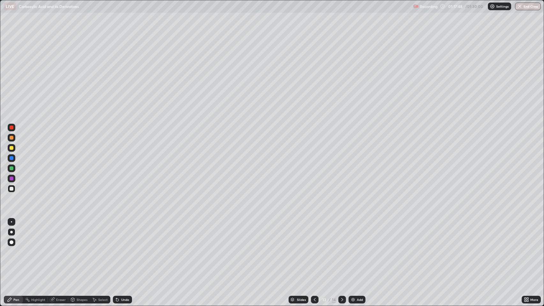
click at [79, 249] on div "Shapes" at bounding box center [82, 299] width 11 height 3
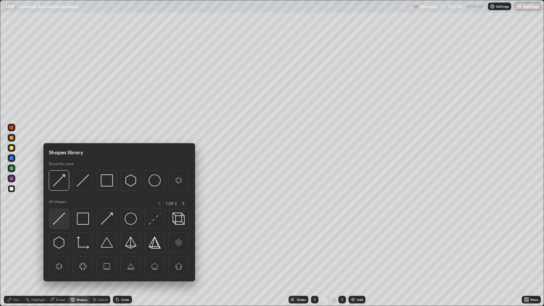
click at [62, 220] on img at bounding box center [59, 219] width 12 height 12
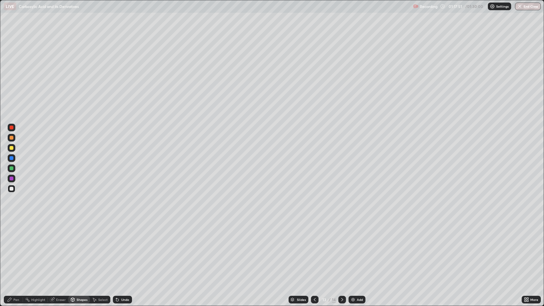
click at [83, 249] on div "Shapes" at bounding box center [82, 299] width 11 height 3
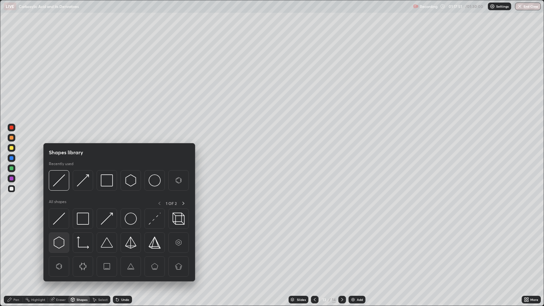
click at [61, 241] on img at bounding box center [59, 243] width 12 height 12
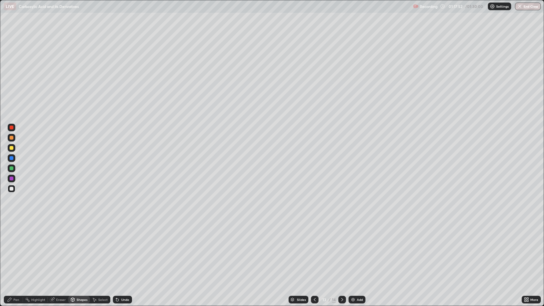
click at [12, 146] on div at bounding box center [12, 148] width 4 height 4
click at [14, 249] on div "Pen" at bounding box center [16, 299] width 6 height 3
click at [11, 158] on div at bounding box center [12, 158] width 4 height 4
click at [12, 241] on div at bounding box center [12, 243] width 8 height 8
click at [11, 168] on div at bounding box center [12, 169] width 4 height 4
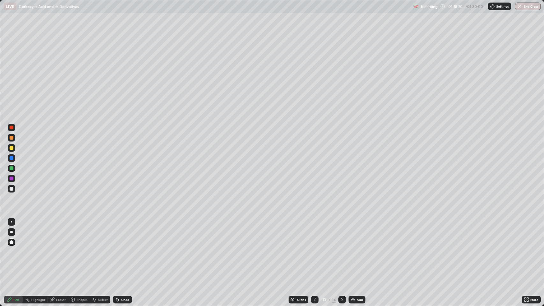
click at [312, 249] on icon at bounding box center [314, 299] width 5 height 5
click at [530, 8] on button "End Class" at bounding box center [528, 7] width 25 height 8
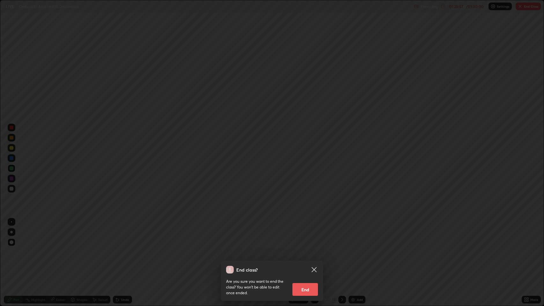
click at [306, 249] on button "End" at bounding box center [306, 289] width 26 height 13
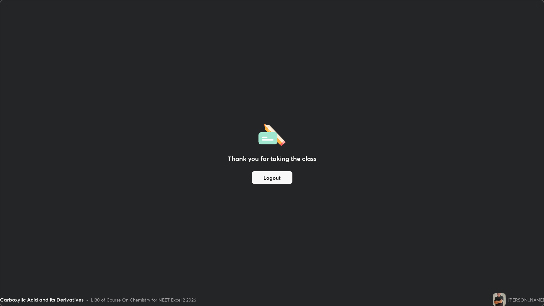
click at [283, 176] on button "Logout" at bounding box center [272, 177] width 41 height 13
